Goal: Task Accomplishment & Management: Complete application form

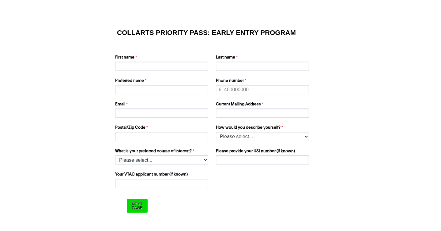
click at [155, 71] on div "First name" at bounding box center [162, 62] width 99 height 19
click at [155, 70] on input "First name" at bounding box center [161, 65] width 93 height 9
type input "Keira"
type input "[PERSON_NAME]"
type input "Keira"
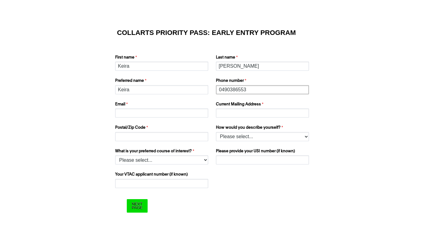
type input "0490386553"
type input "[EMAIL_ADDRESS][DOMAIN_NAME]"
type input "k"
type input "[STREET_ADDRESS][PERSON_NAME]"
type input "3977"
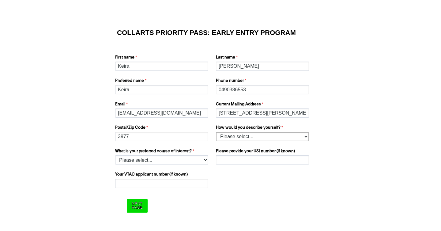
click at [237, 139] on select "Please select... I’m currently in Year 12 I've completed Year 12 and took a gap…" at bounding box center [262, 136] width 93 height 9
select select "tfa_158"
click at [216, 132] on select "Please select... I’m currently in Year 12 I've completed Year 12 and took a gap…" at bounding box center [262, 136] width 93 height 9
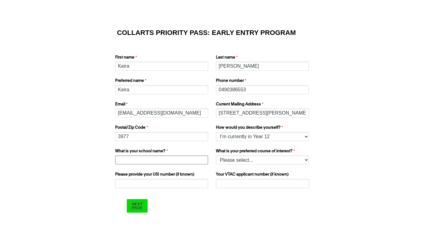
click at [187, 163] on input "What is your school name?" at bounding box center [161, 159] width 93 height 9
type input "Berwick Secondary College"
click at [263, 161] on select "Please select... 2D Animation Acting Audio Engineering Comedy Digital & Social …" at bounding box center [262, 159] width 93 height 9
select select "tfa_1221"
click at [216, 155] on select "Please select... 2D Animation Acting Audio Engineering Comedy Digital & Social …" at bounding box center [262, 159] width 93 height 9
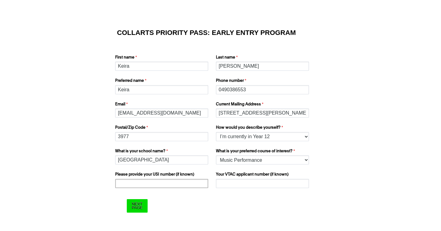
click at [177, 181] on input "Please provide your USI number (if known)" at bounding box center [161, 183] width 93 height 9
paste input "KZRCDMRQGV"
type input "KZRCDMRQGV"
click at [225, 185] on input "Your VTAC applicant number (if known)" at bounding box center [262, 183] width 93 height 9
paste input "60059100D"
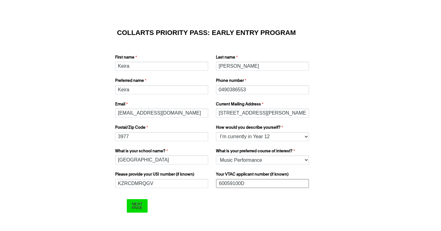
type input "60059100D"
click at [229, 197] on form "COLLARTS PRIORITY PASS: EARLY ENTRY PROGRAM First name Keira Last name Hei-Reed…" at bounding box center [220, 121] width 245 height 209
click at [140, 207] on input "Next Page" at bounding box center [137, 205] width 20 height 13
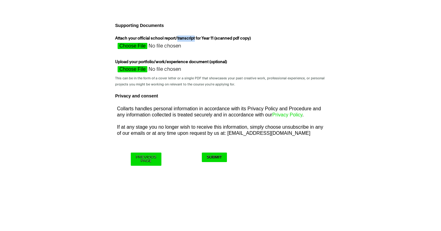
drag, startPoint x: 176, startPoint y: 38, endPoint x: 194, endPoint y: 40, distance: 18.1
click at [194, 40] on label "Attach your official school report/transcript for Year 11 (scanned pdf copy)" at bounding box center [183, 38] width 137 height 7
click at [188, 51] on input "Attach your official school report/transcript for Year 11 (scanned pdf copy)" at bounding box center [169, 47] width 109 height 9
click at [223, 57] on div "Supporting Documents Attach your official school report/transcript for Year 11 …" at bounding box center [220, 79] width 215 height 116
